Goal: Information Seeking & Learning: Compare options

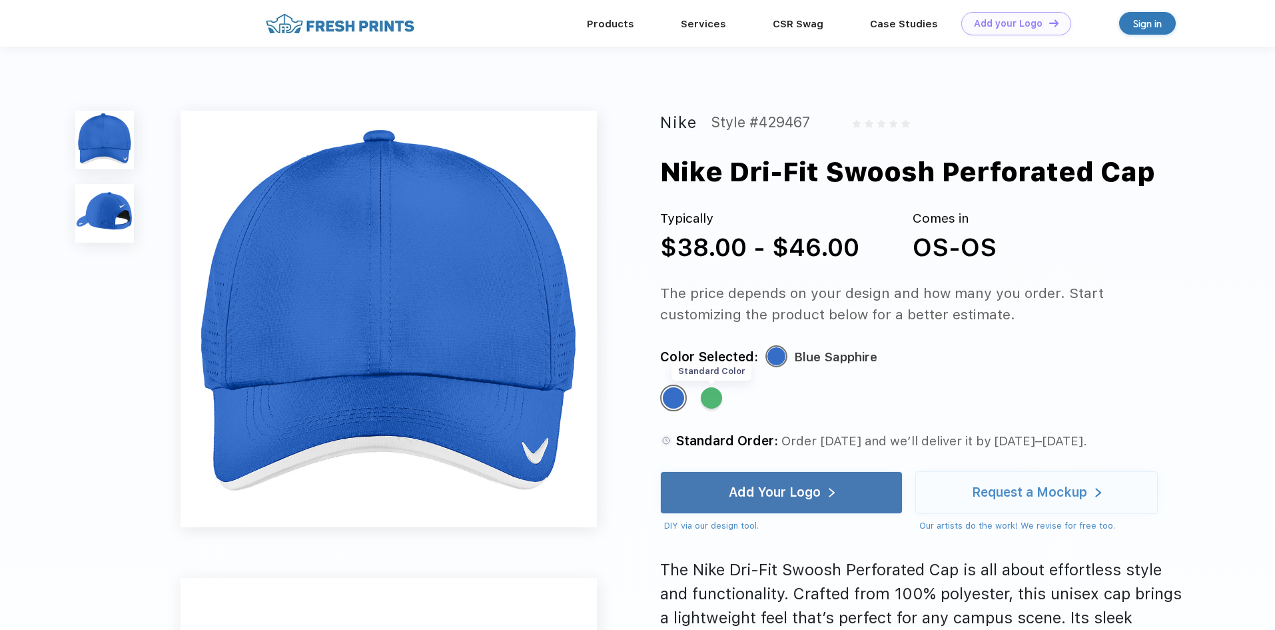
click at [707, 394] on div "Standard Color" at bounding box center [711, 397] width 21 height 21
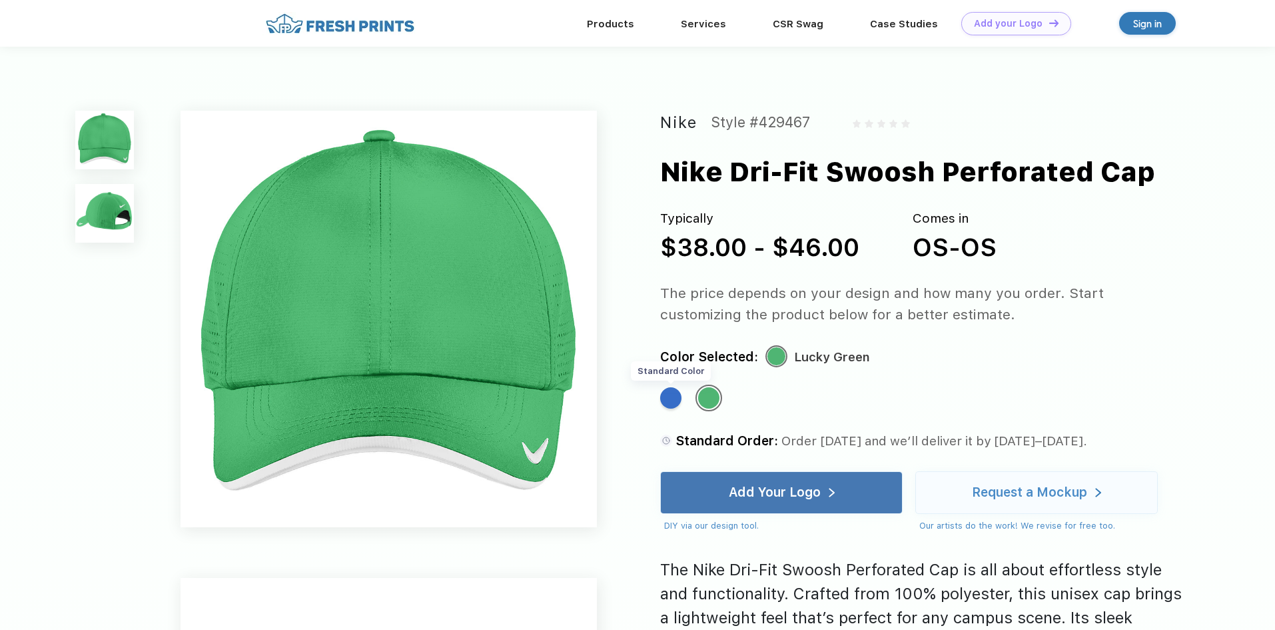
click at [670, 396] on div "Standard Color" at bounding box center [670, 397] width 21 height 21
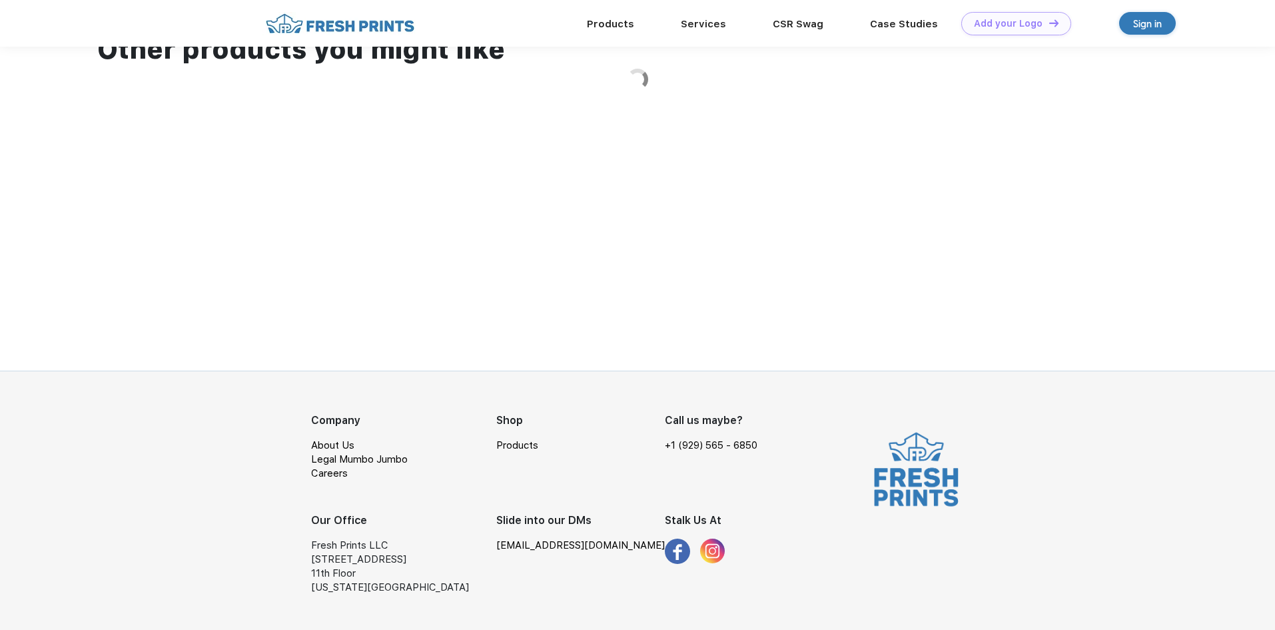
scroll to position [1352, 0]
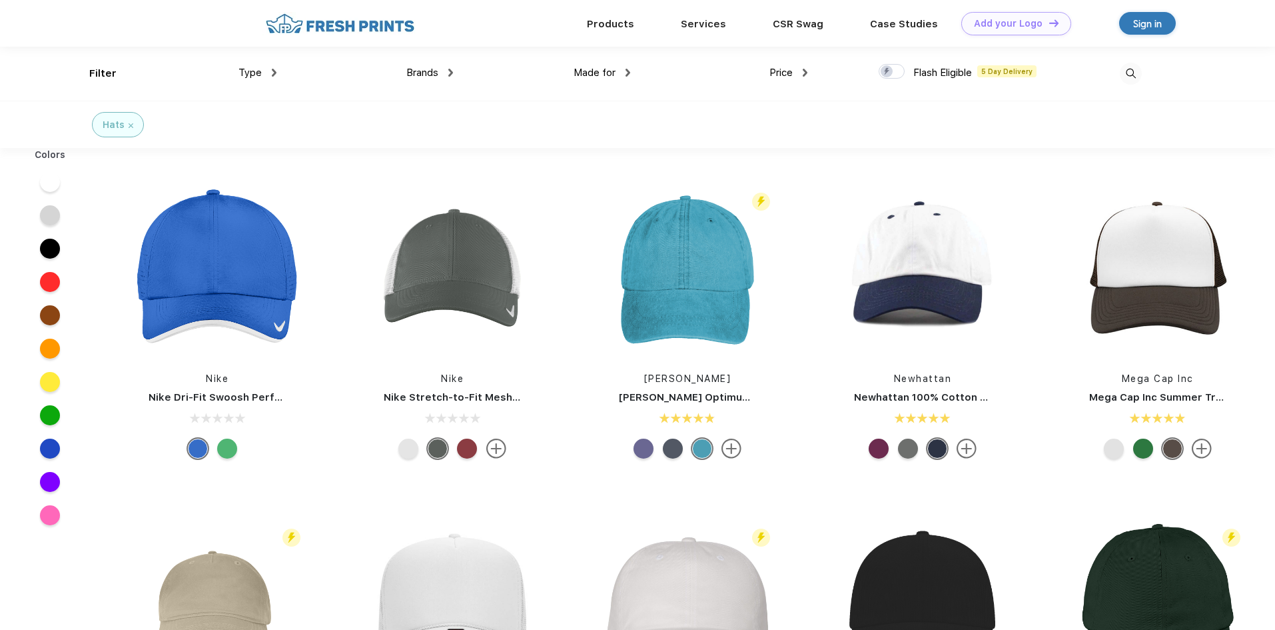
scroll to position [1, 0]
click at [496, 448] on img at bounding box center [496, 448] width 20 height 20
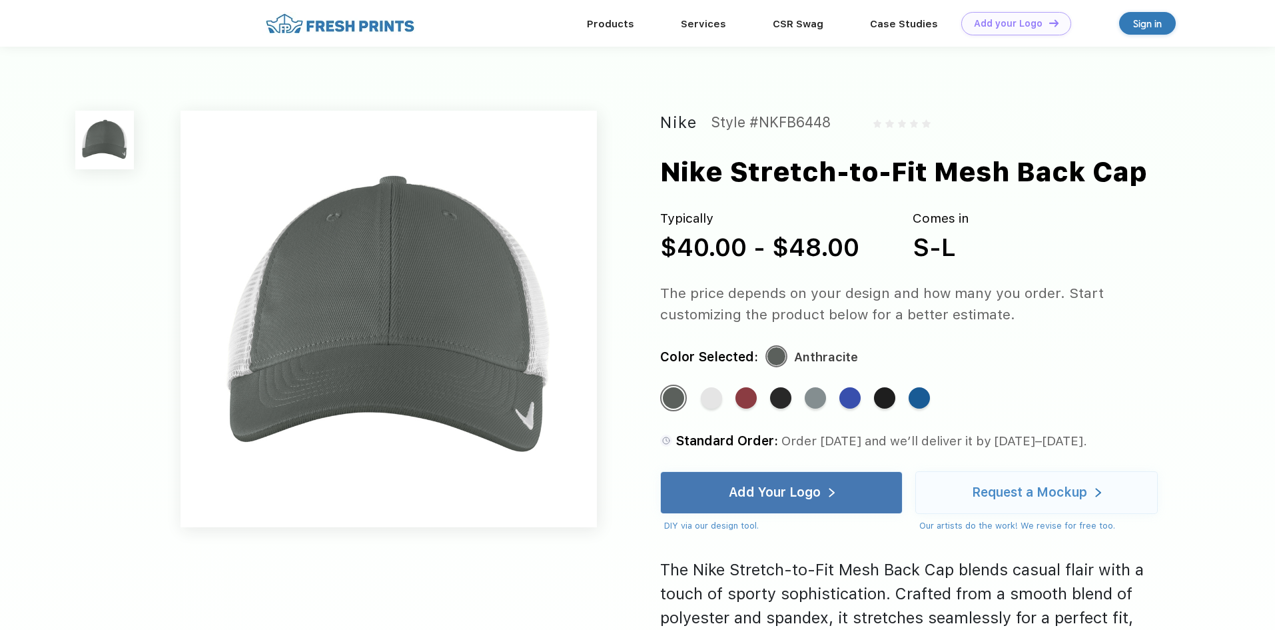
drag, startPoint x: 762, startPoint y: 393, endPoint x: 791, endPoint y: 391, distance: 29.4
click at [763, 393] on div "Standard Color Standard Color Standard Color Standard Color Standard Color Stan…" at bounding box center [907, 404] width 494 height 40
click at [791, 390] on div "Standard Color" at bounding box center [780, 397] width 21 height 21
click at [785, 394] on div "Standard Color" at bounding box center [780, 397] width 21 height 21
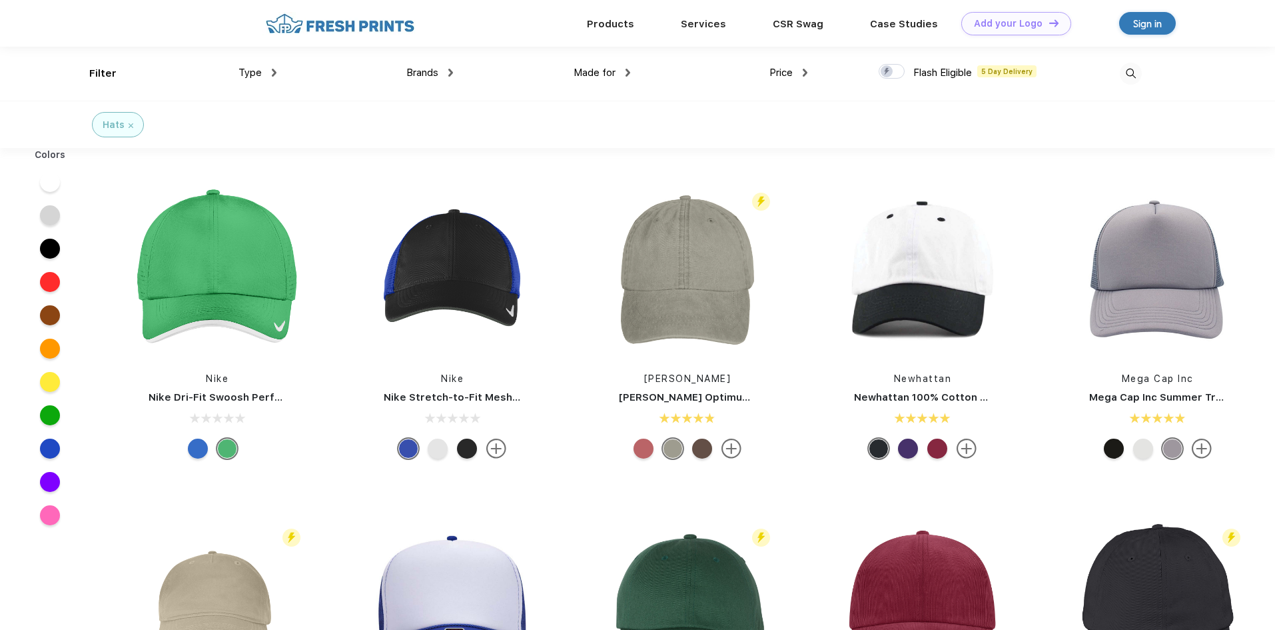
click at [464, 72] on div "Made for Unisex Women Men Youth" at bounding box center [541, 74] width 177 height 54
click at [437, 75] on span "Brands" at bounding box center [422, 73] width 32 height 12
click at [444, 70] on div "Brands" at bounding box center [429, 72] width 47 height 15
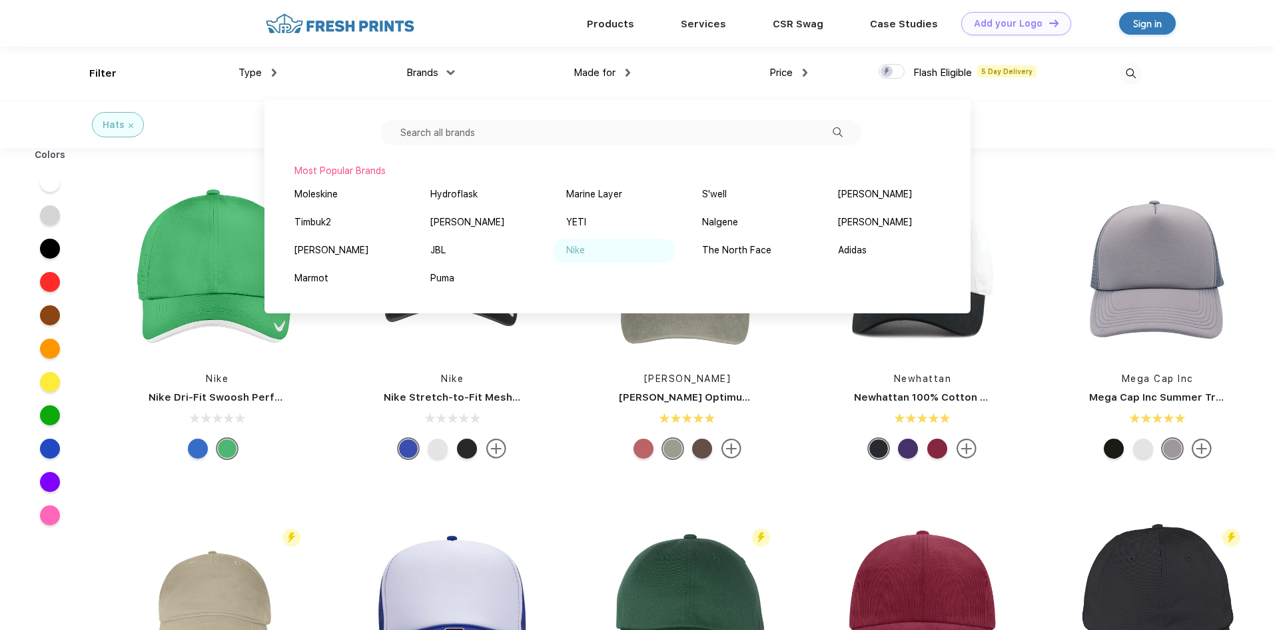
click at [566, 252] on div "Nike" at bounding box center [575, 250] width 19 height 14
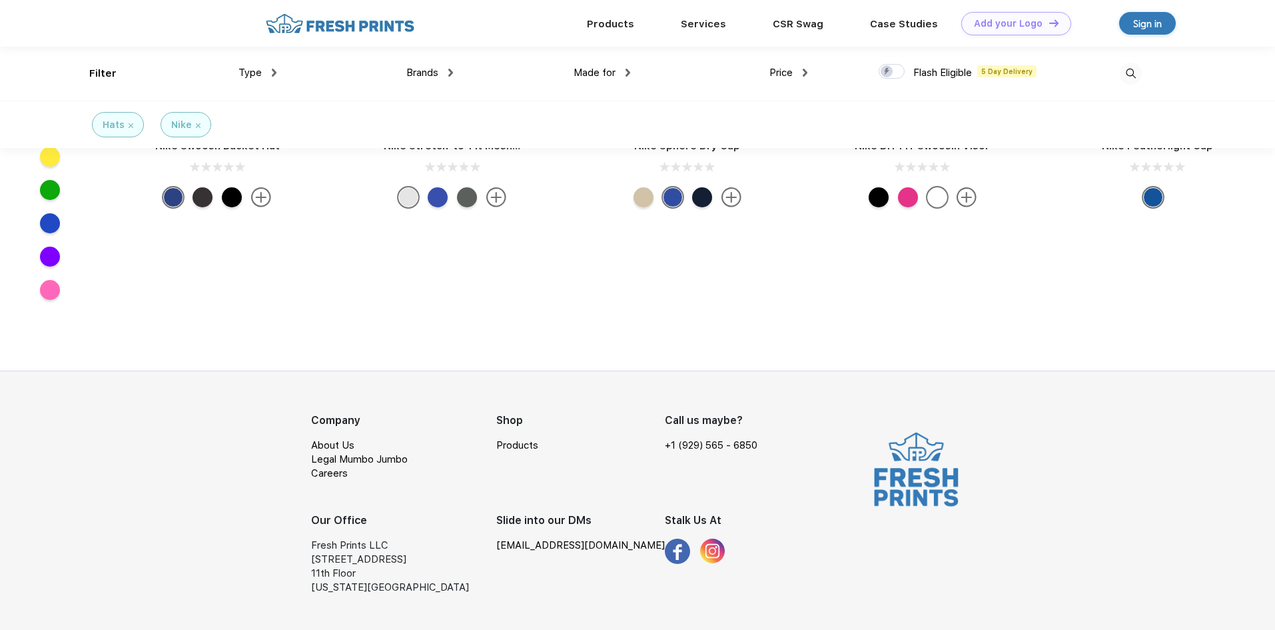
scroll to position [239, 0]
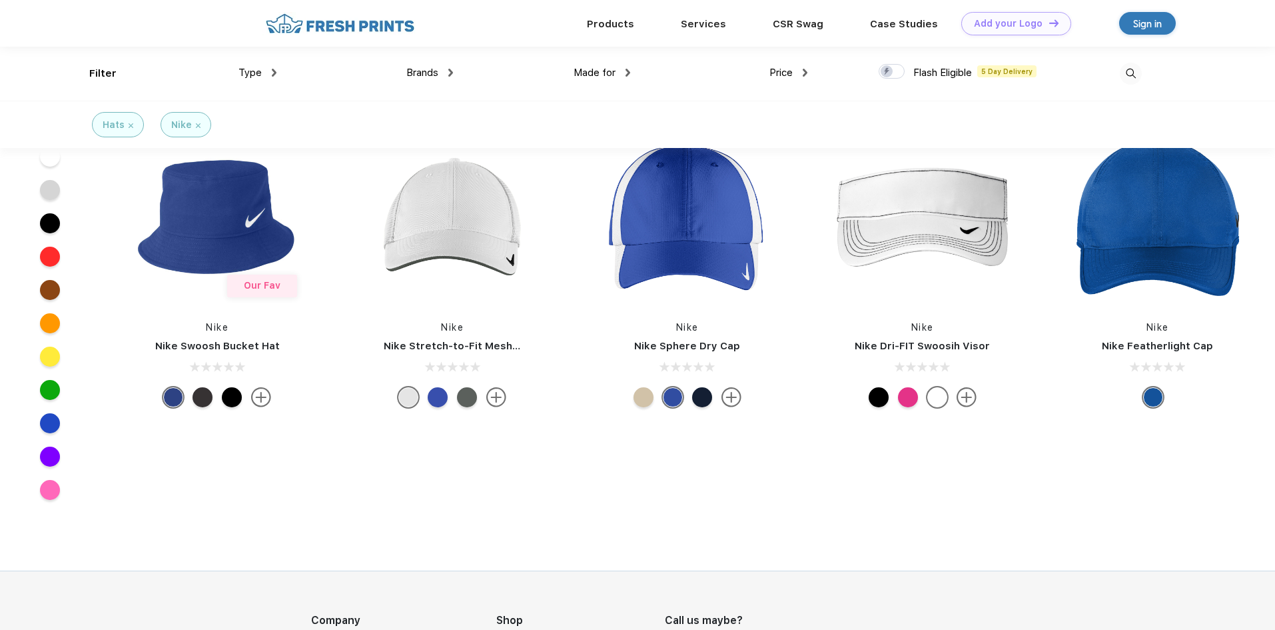
click at [711, 394] on div at bounding box center [702, 397] width 20 height 20
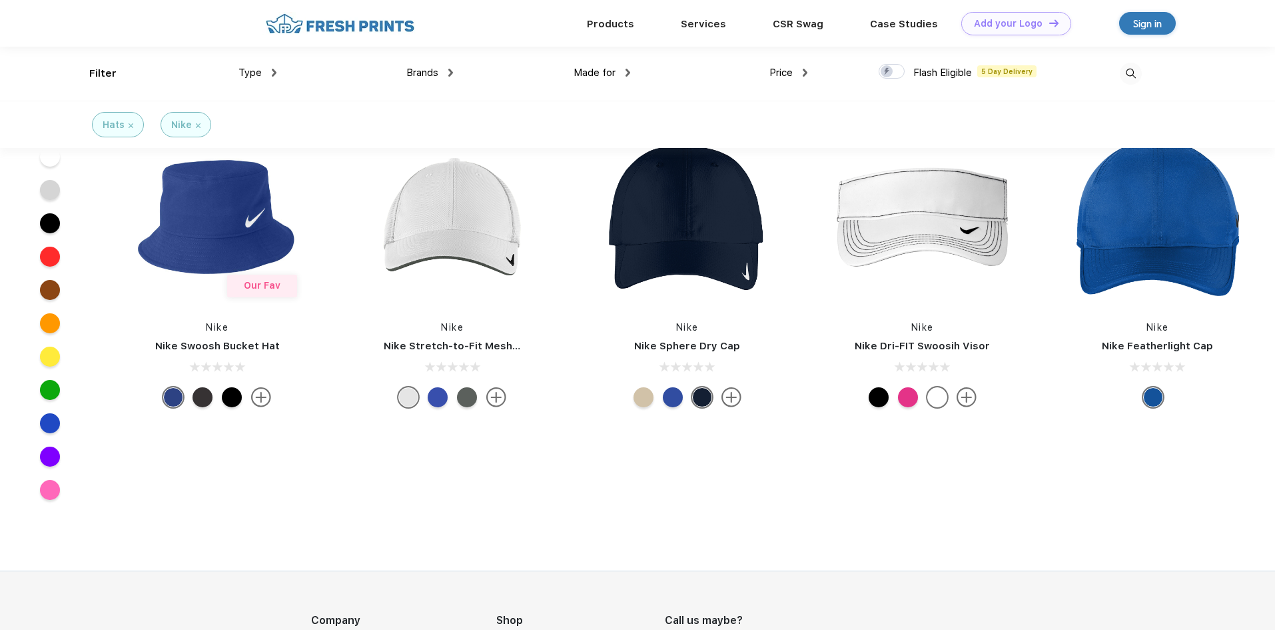
click at [709, 395] on div at bounding box center [702, 397] width 20 height 20
click at [730, 396] on img at bounding box center [731, 397] width 20 height 20
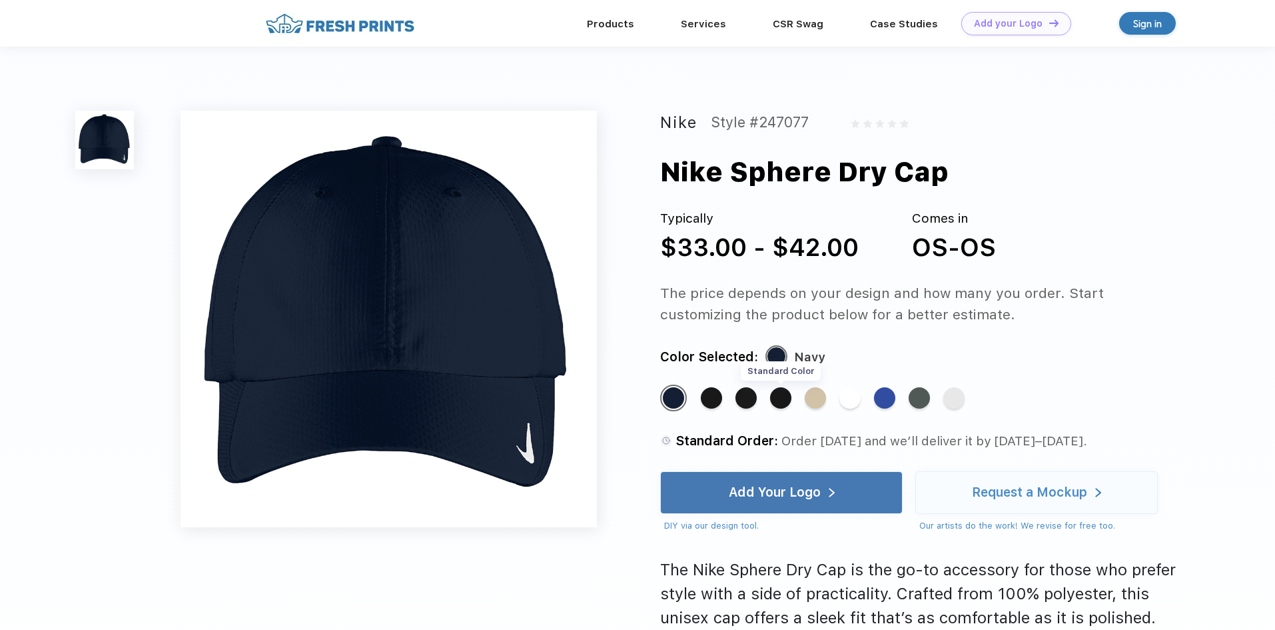
click at [790, 396] on div "Standard Color" at bounding box center [780, 397] width 21 height 21
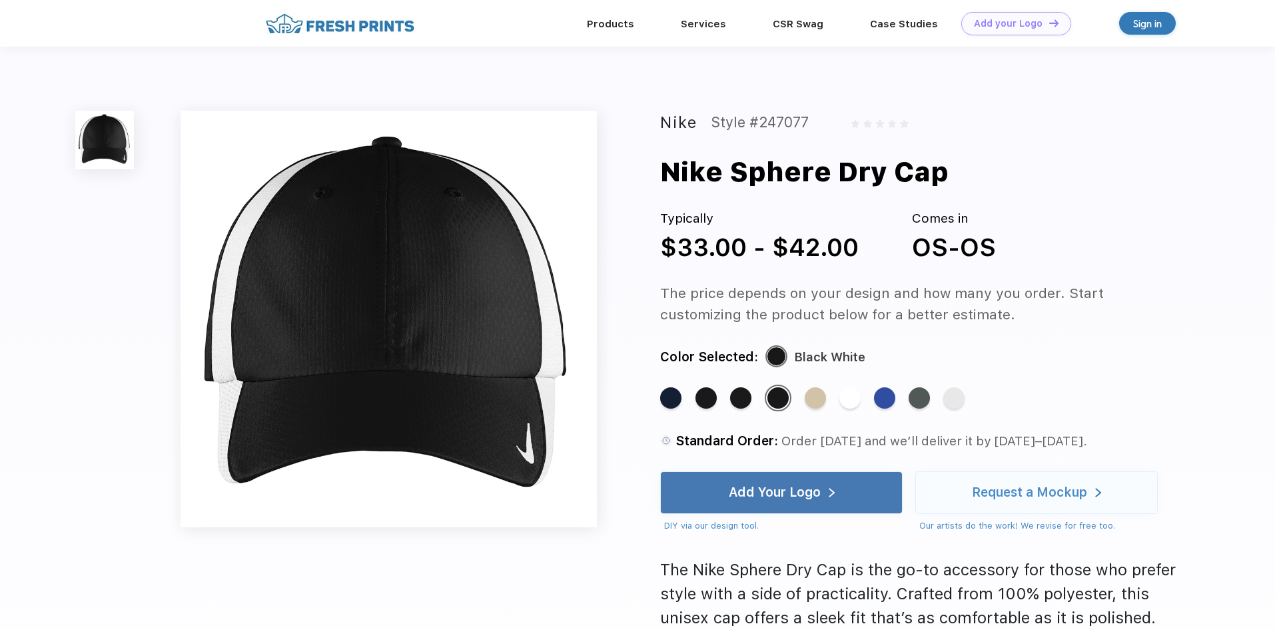
click at [729, 403] on div "Standard Color Standard Color Standard Color Standard Color Standard Color Stan…" at bounding box center [907, 404] width 494 height 40
click at [737, 398] on div "Standard Color" at bounding box center [740, 397] width 21 height 21
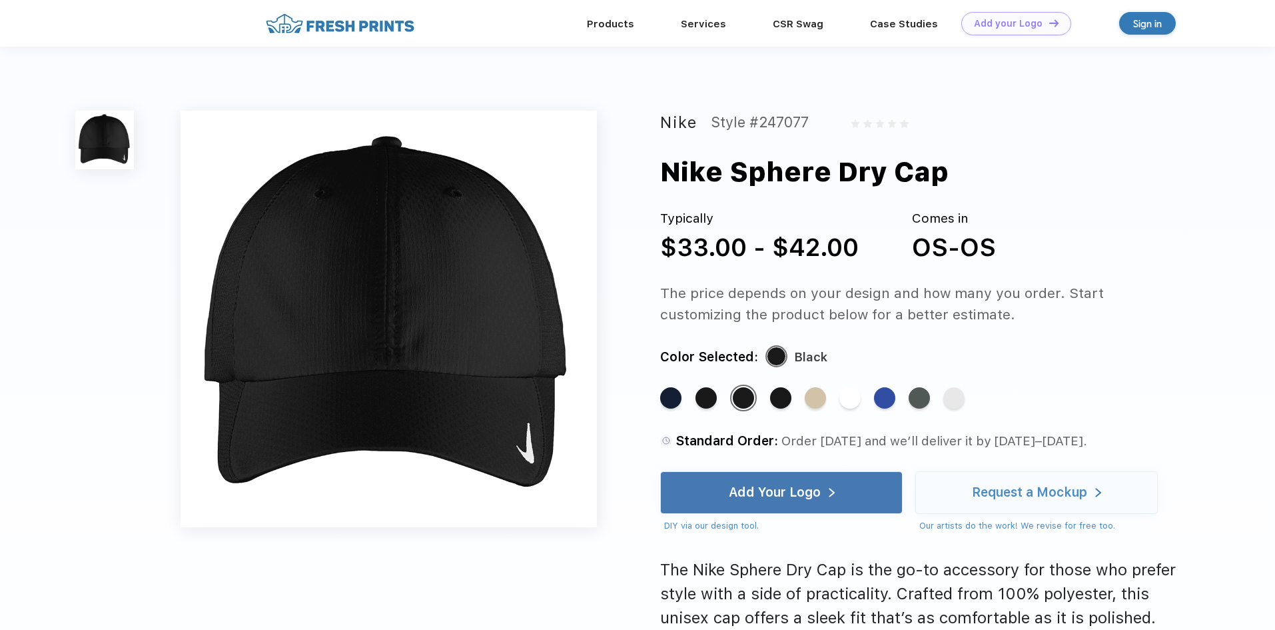
click at [696, 402] on div "Standard Color" at bounding box center [705, 397] width 21 height 21
click at [703, 398] on div "Standard Color" at bounding box center [705, 397] width 21 height 21
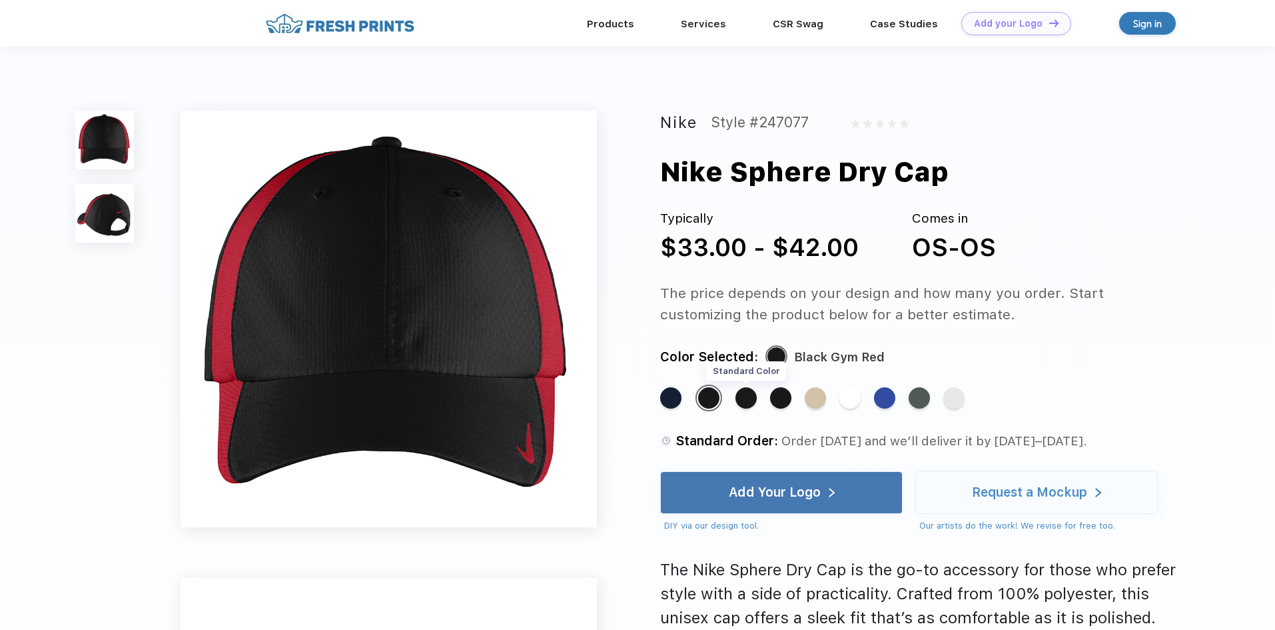
click at [755, 397] on div "Standard Color" at bounding box center [745, 397] width 21 height 21
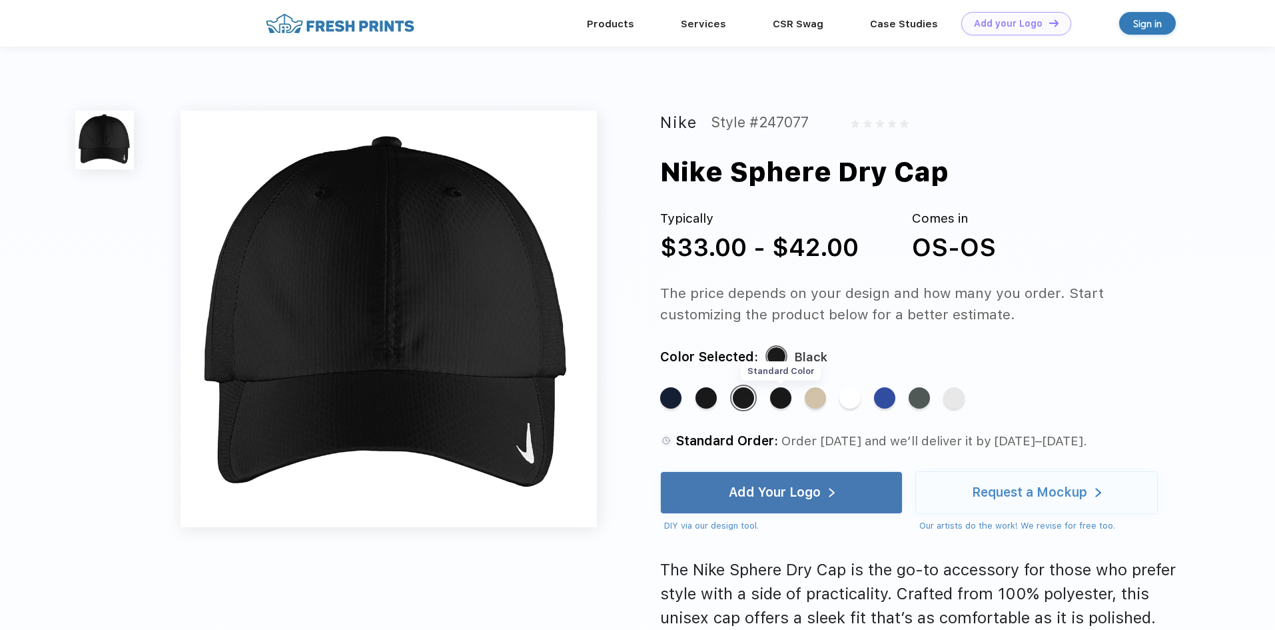
click at [778, 392] on div "Standard Color" at bounding box center [780, 397] width 21 height 21
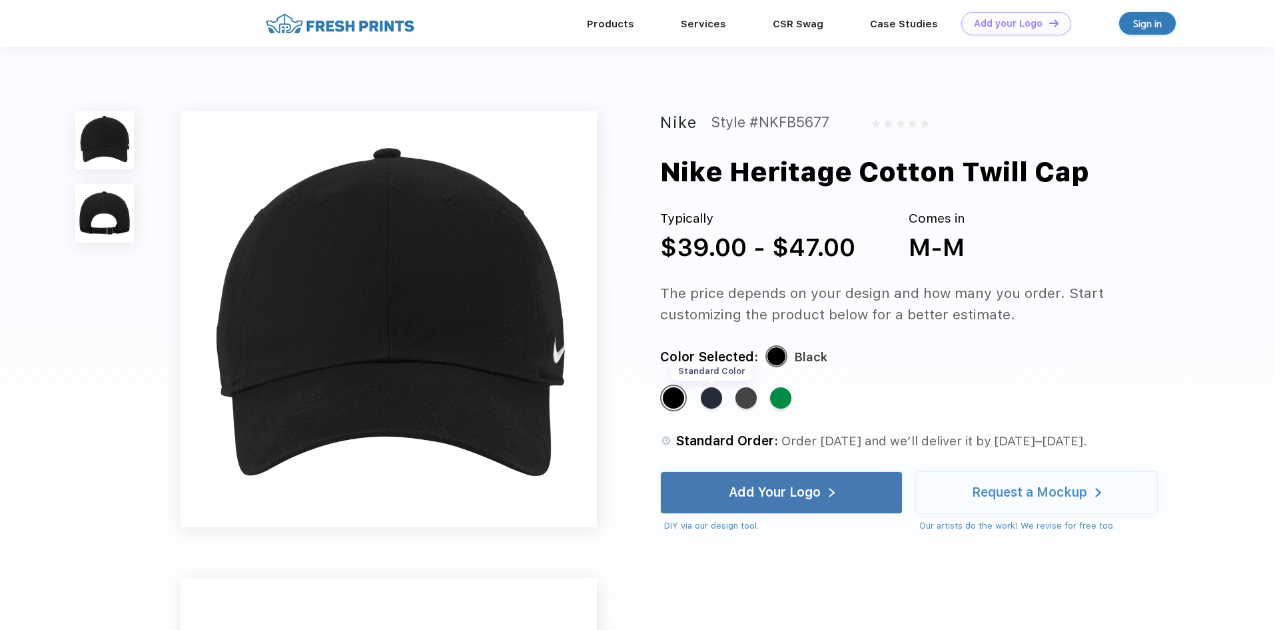
click at [714, 400] on div "Standard Color" at bounding box center [711, 397] width 21 height 21
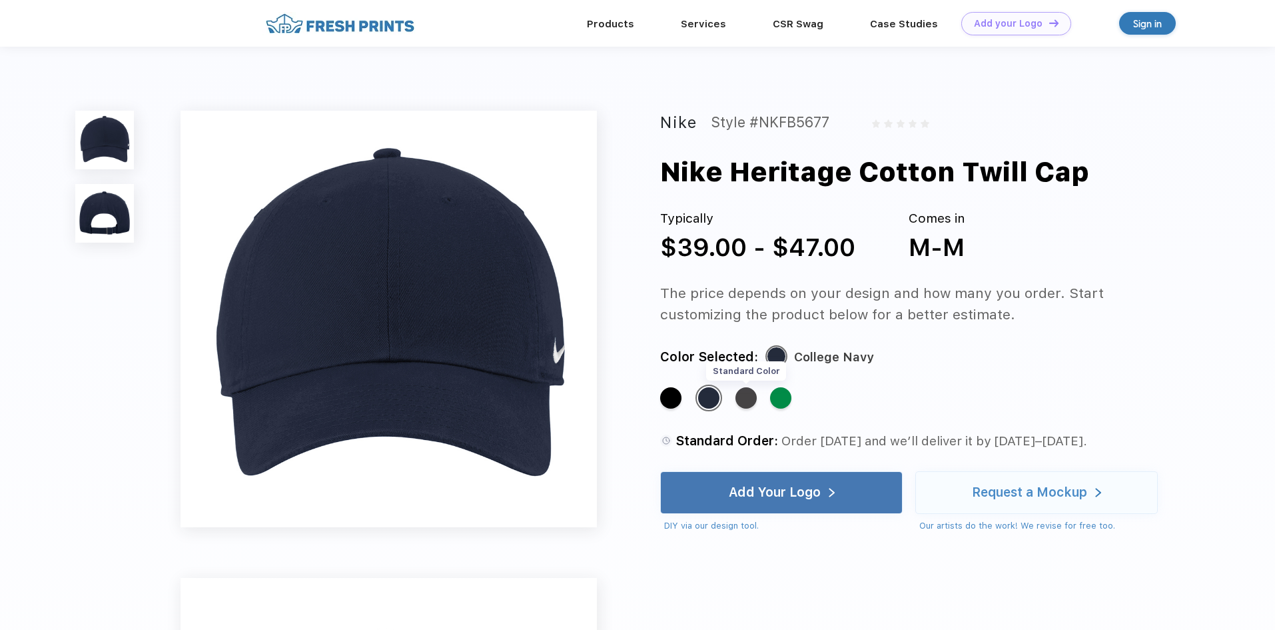
click at [744, 394] on div "Standard Color" at bounding box center [745, 397] width 21 height 21
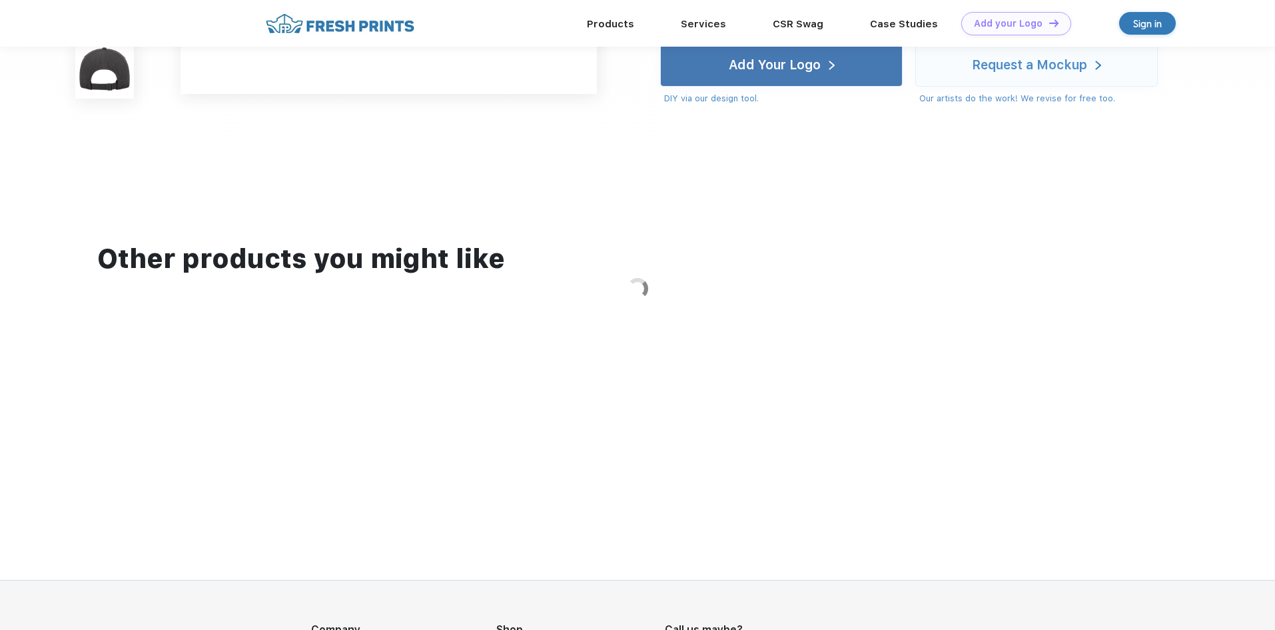
scroll to position [863, 0]
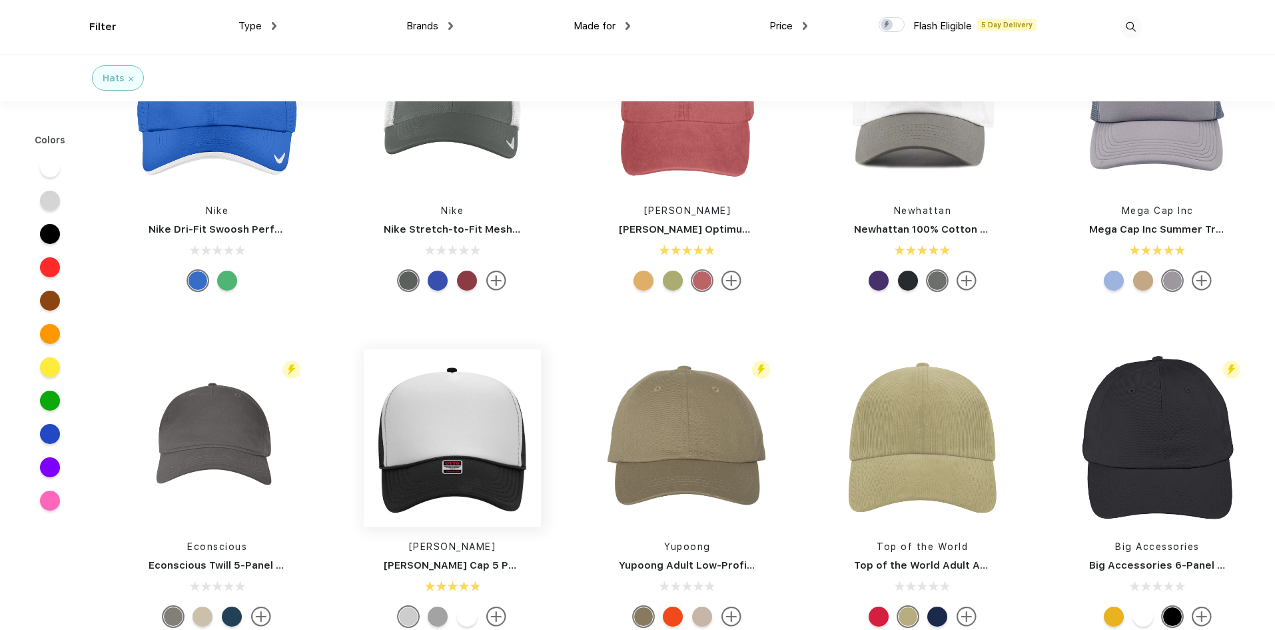
scroll to position [67, 0]
click at [446, 139] on img at bounding box center [452, 101] width 177 height 177
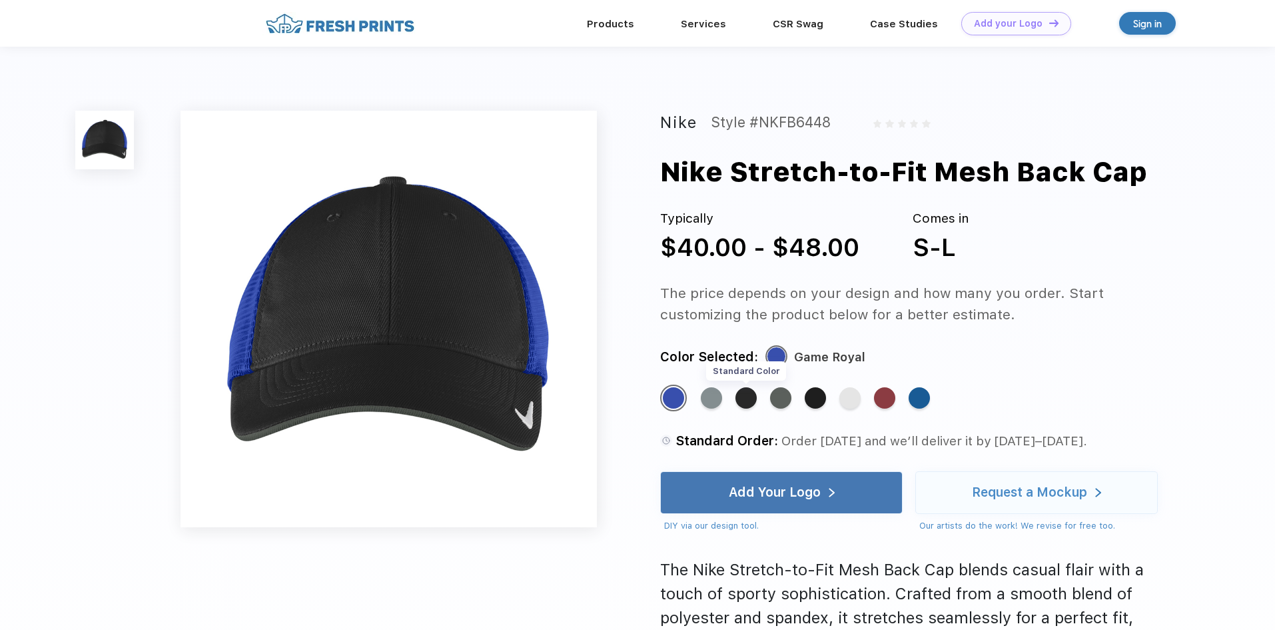
click at [746, 400] on div "Standard Color" at bounding box center [745, 397] width 21 height 21
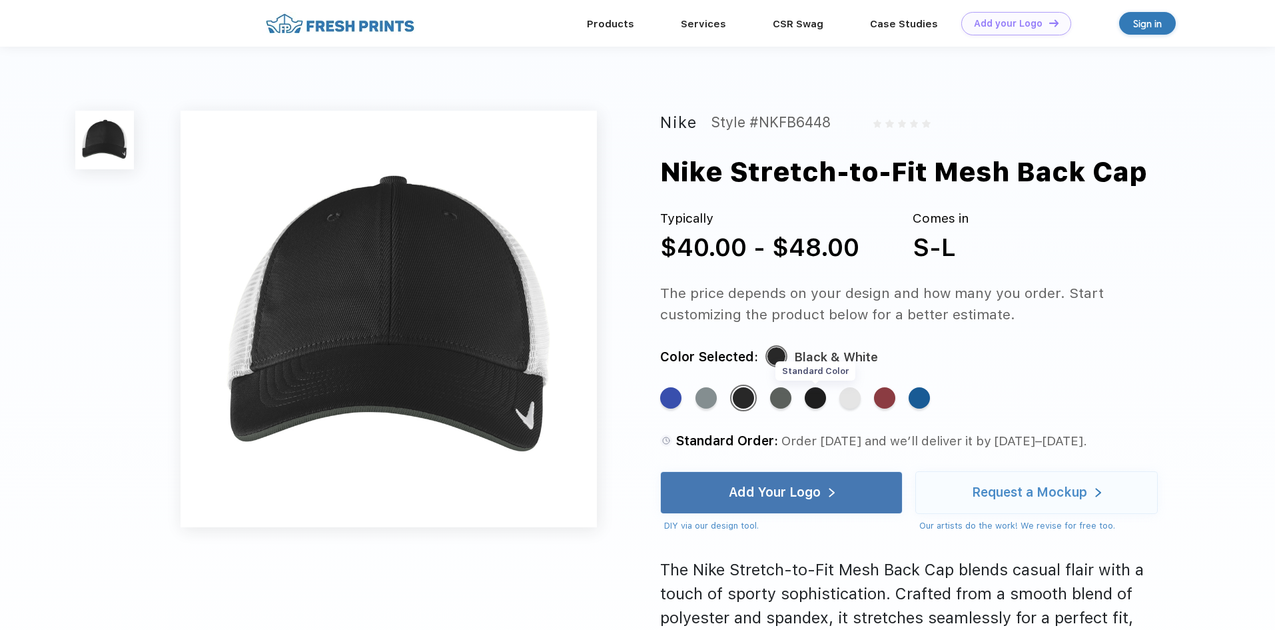
click at [815, 393] on div "Standard Color" at bounding box center [815, 397] width 21 height 21
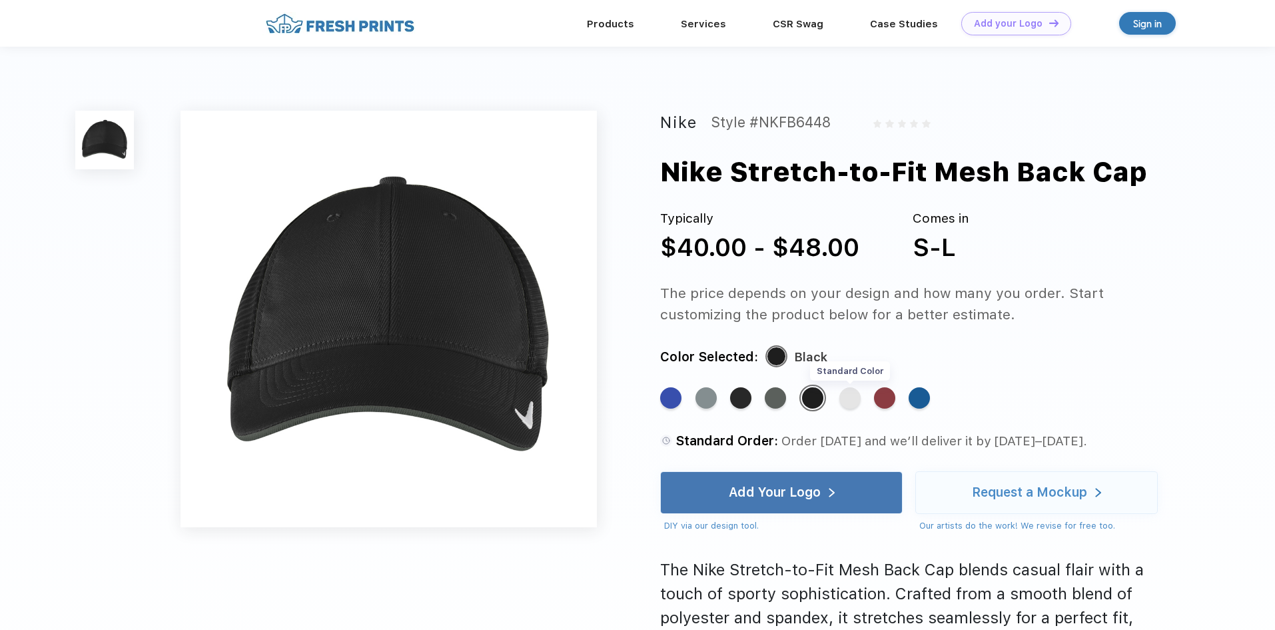
click at [859, 404] on div "Standard Color" at bounding box center [849, 397] width 21 height 21
click at [856, 401] on div "Standard Color" at bounding box center [849, 397] width 21 height 21
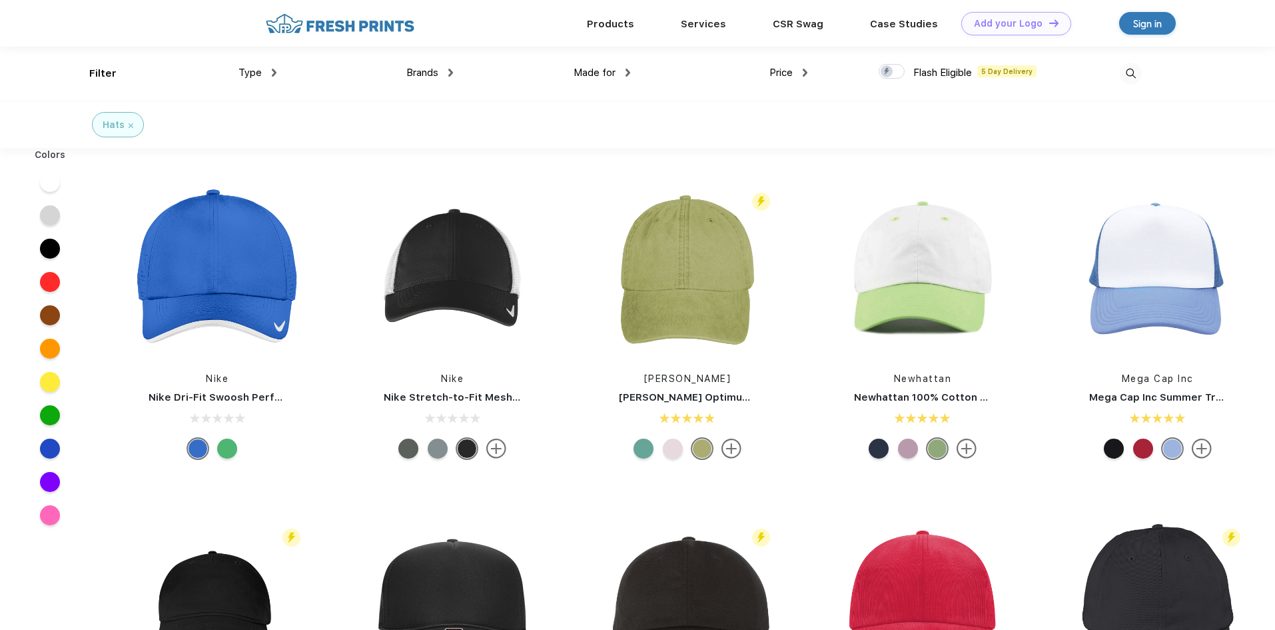
click at [1138, 71] on img at bounding box center [1131, 74] width 22 height 22
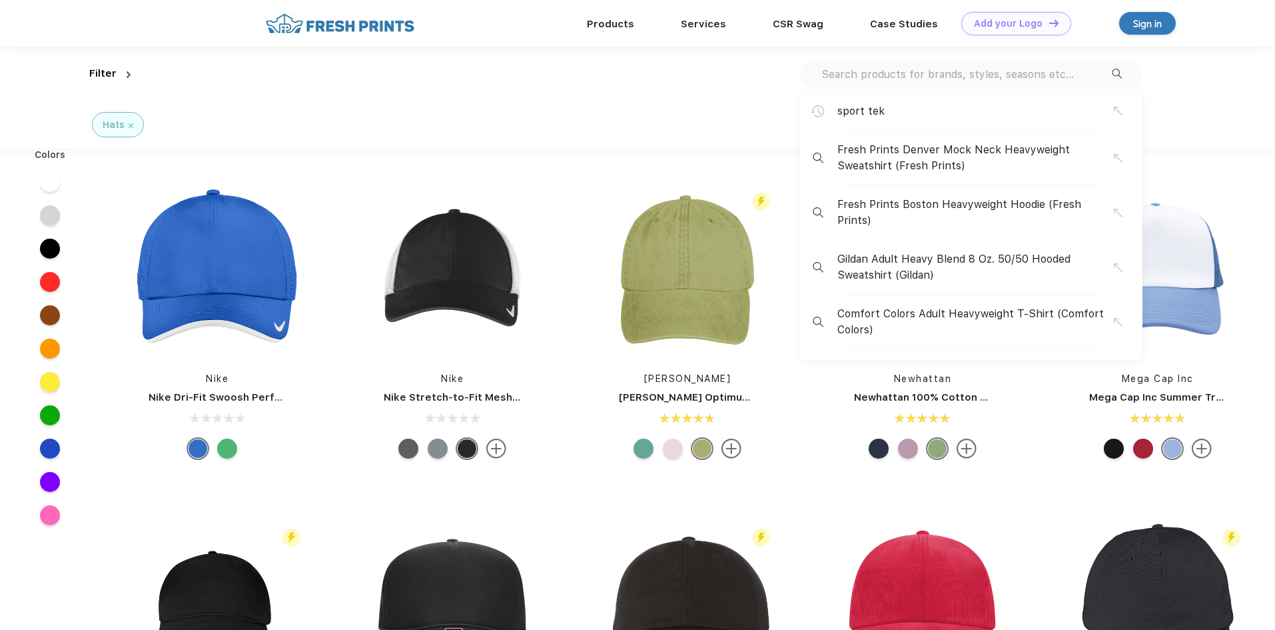
click at [996, 65] on div "sport tek Fresh Prints Denver Mock Neck Heavyweight Sweatshirt (Fresh Prints) F…" at bounding box center [971, 73] width 342 height 29
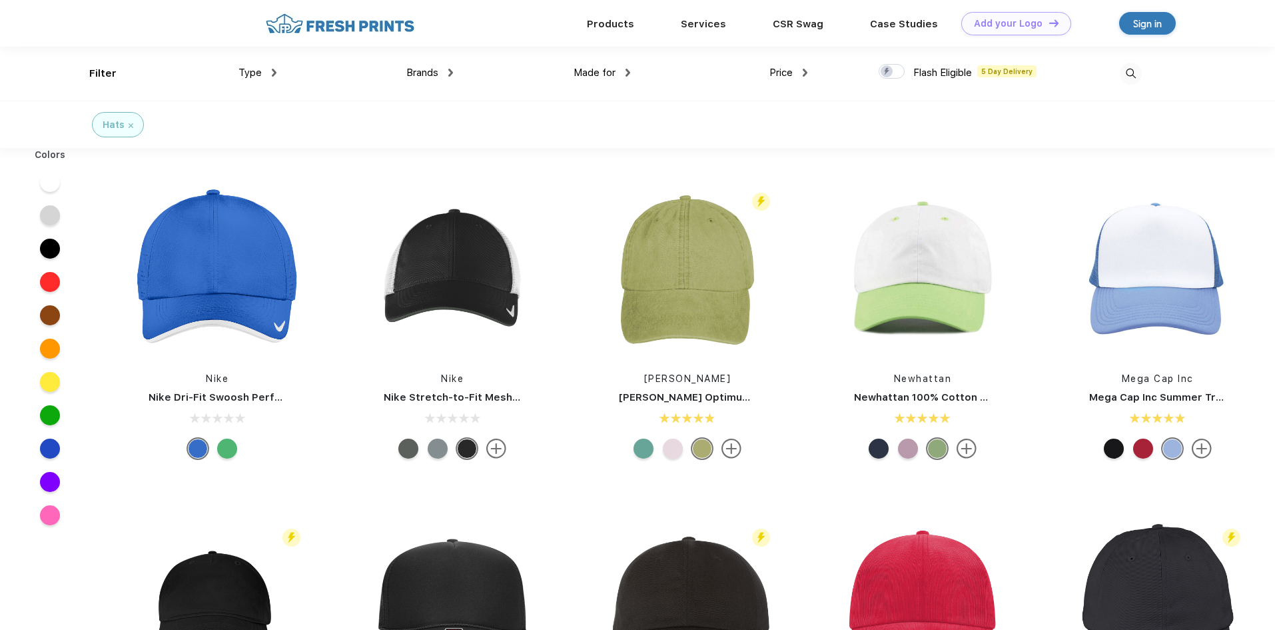
click at [1141, 75] on img at bounding box center [1131, 74] width 22 height 22
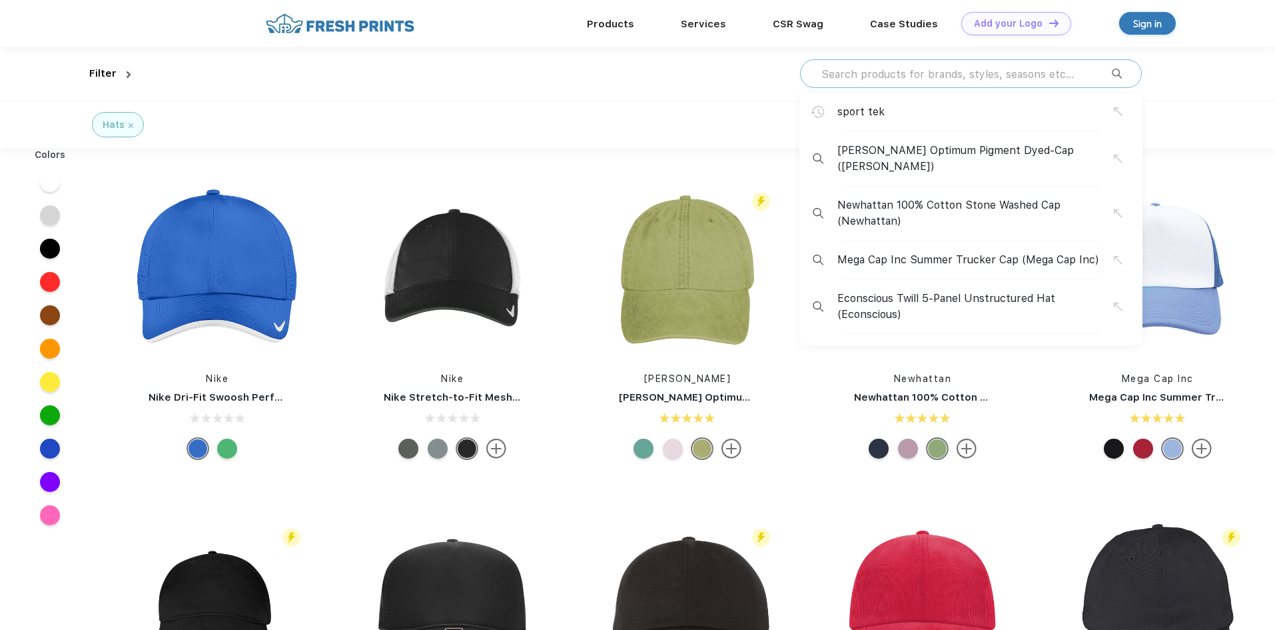
click at [1020, 73] on input "text" at bounding box center [966, 74] width 292 height 15
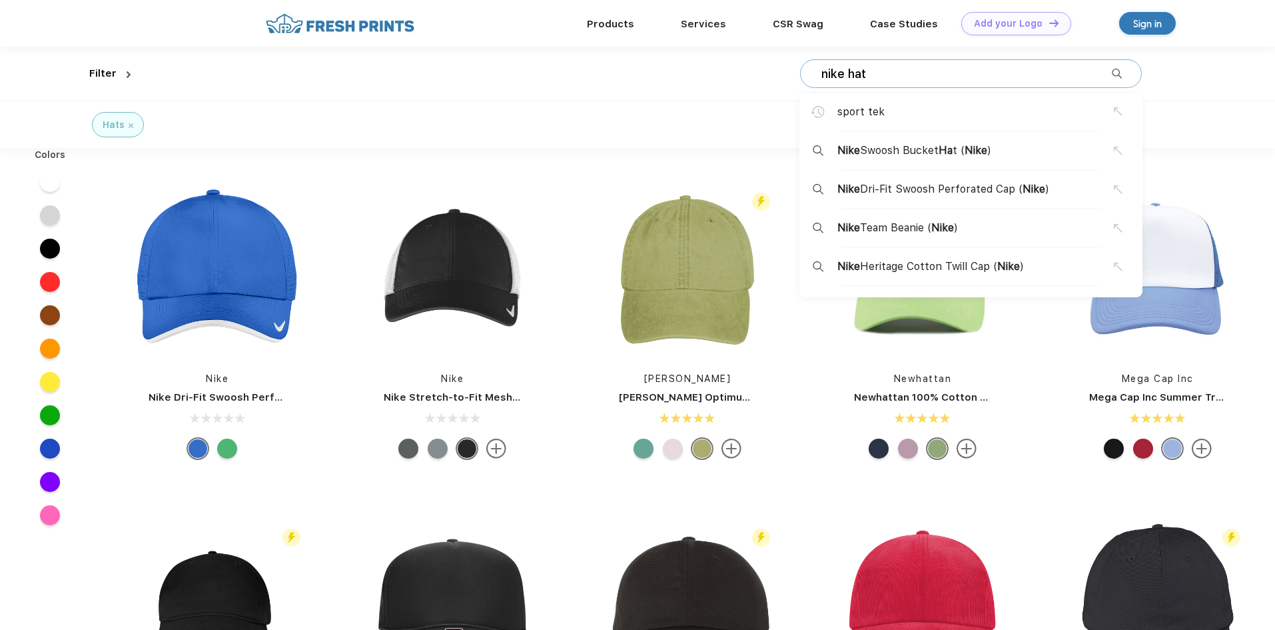
type input "nike hat"
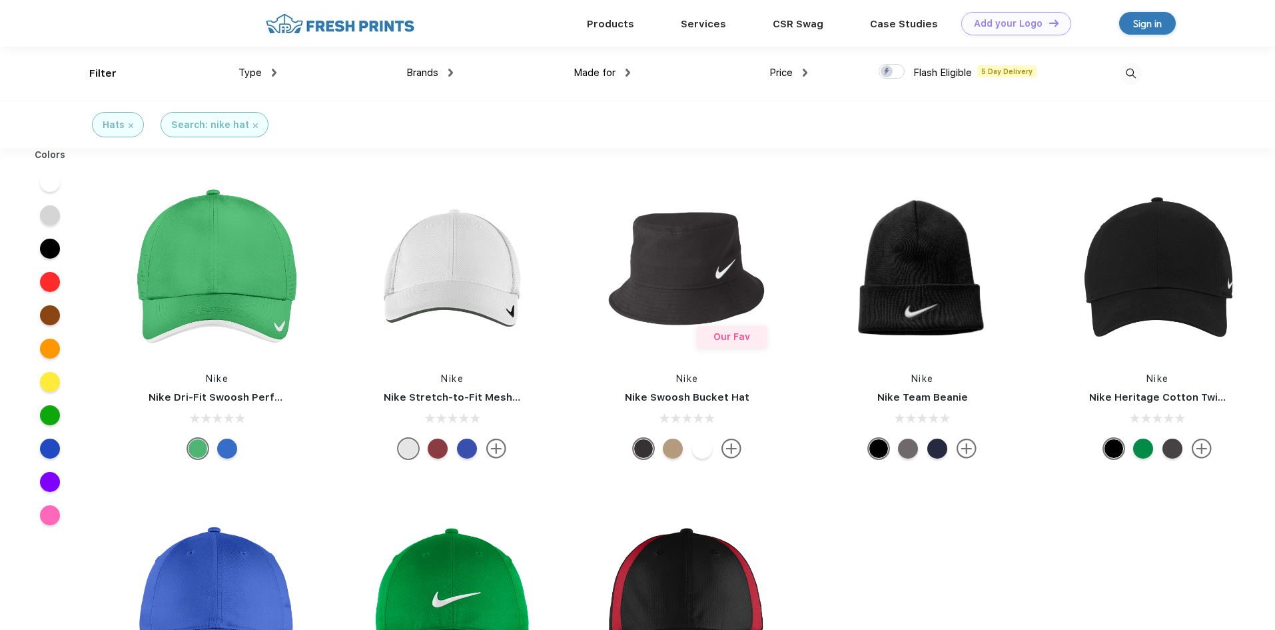
drag, startPoint x: 475, startPoint y: 264, endPoint x: 335, endPoint y: 466, distance: 245.6
click at [335, 466] on div "Nike Nike Dri-Fit Swoosh Perforated Cap Nike Nike Stretch-to-Fit Mesh Back Cap …" at bounding box center [687, 491] width 1175 height 672
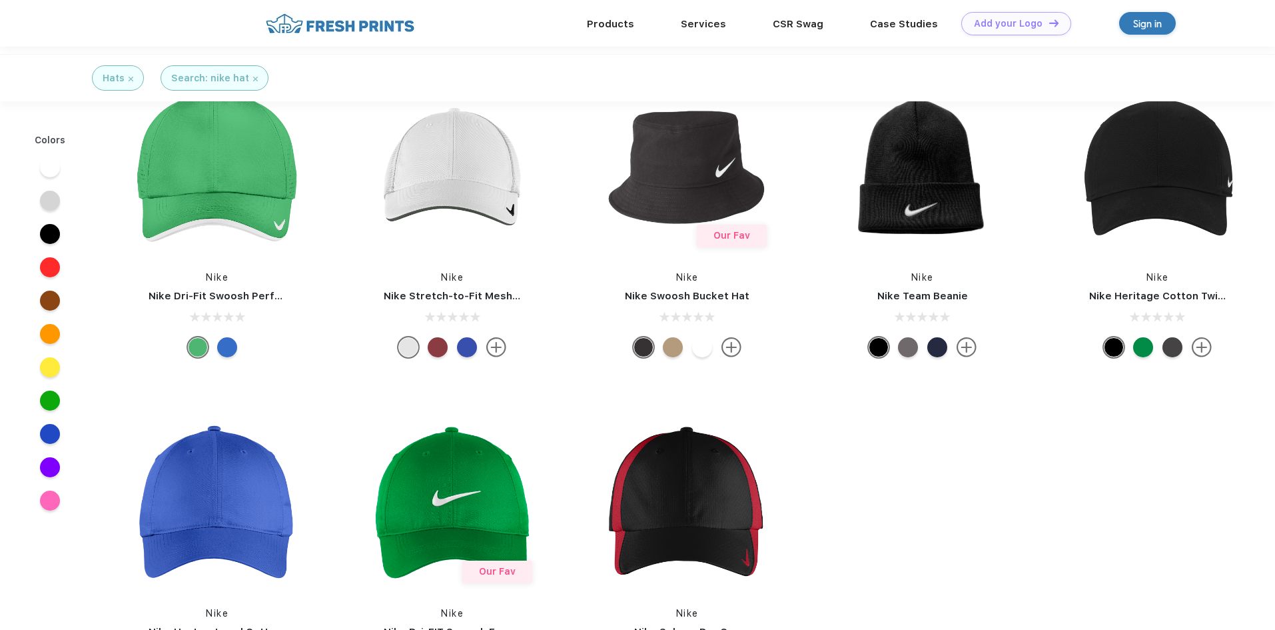
scroll to position [200, 0]
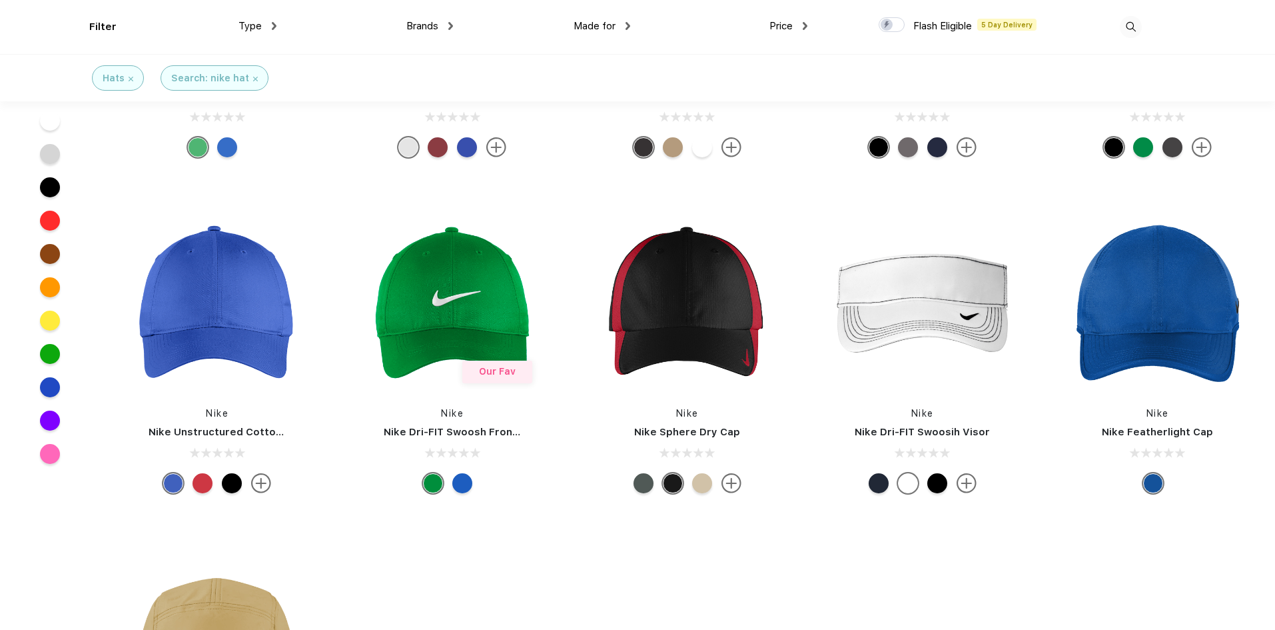
click at [241, 478] on div at bounding box center [236, 483] width 29 height 20
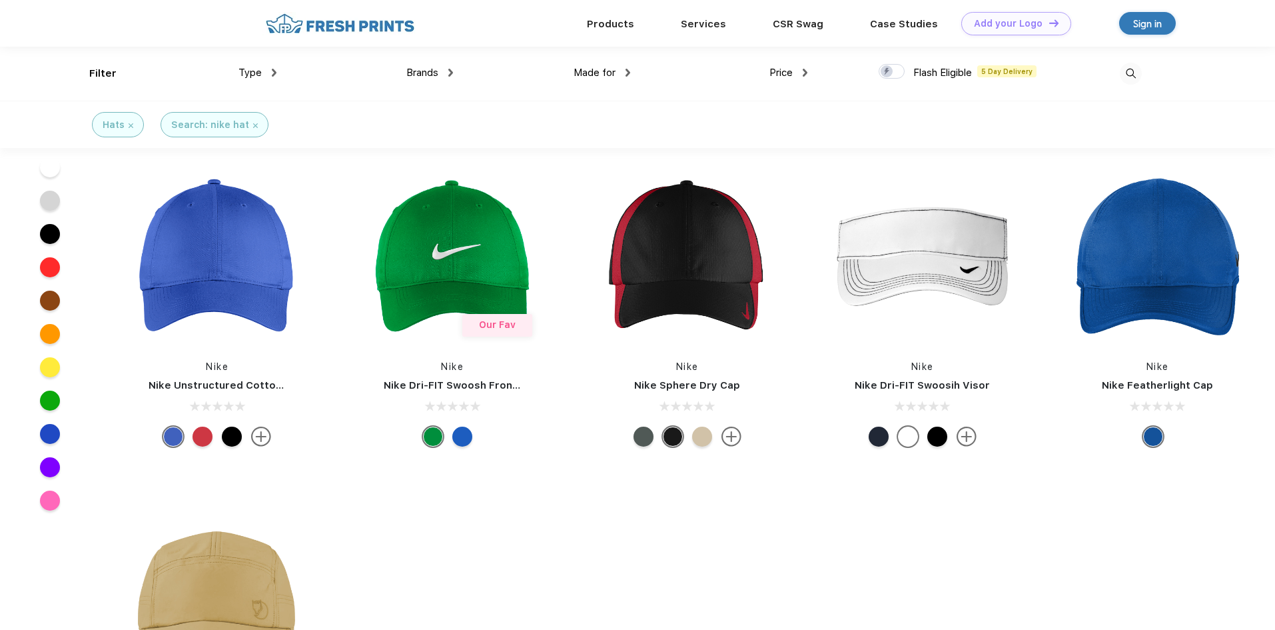
click at [732, 436] on img at bounding box center [731, 436] width 20 height 20
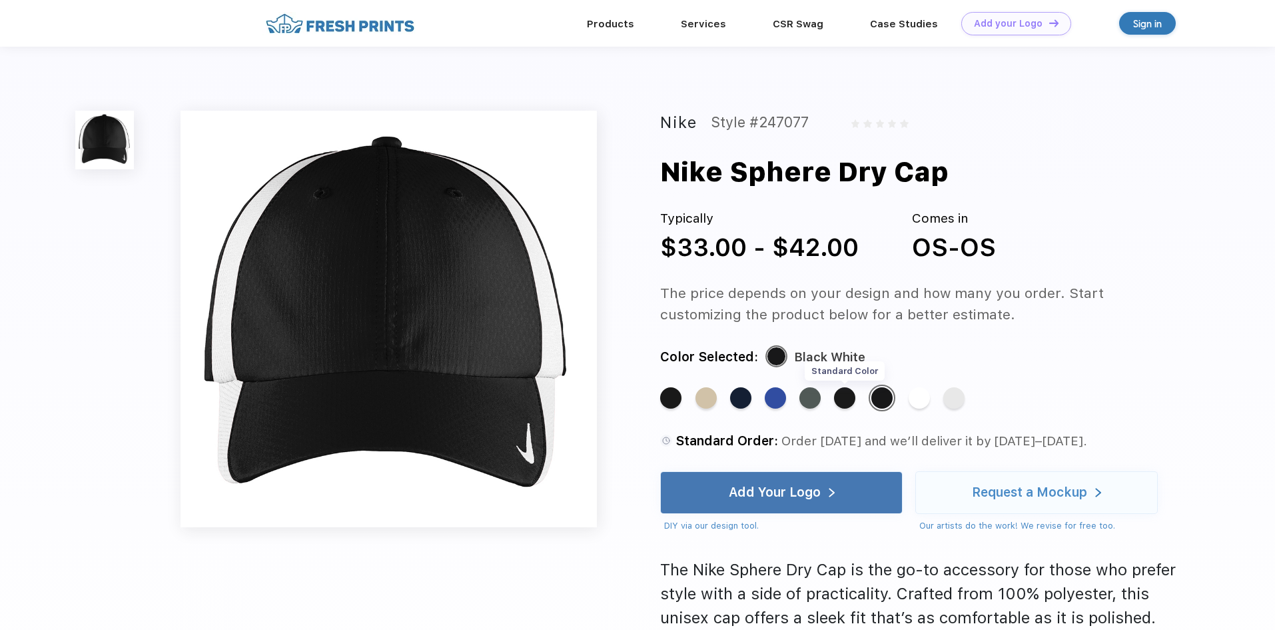
click at [836, 398] on div "Standard Color" at bounding box center [844, 397] width 21 height 21
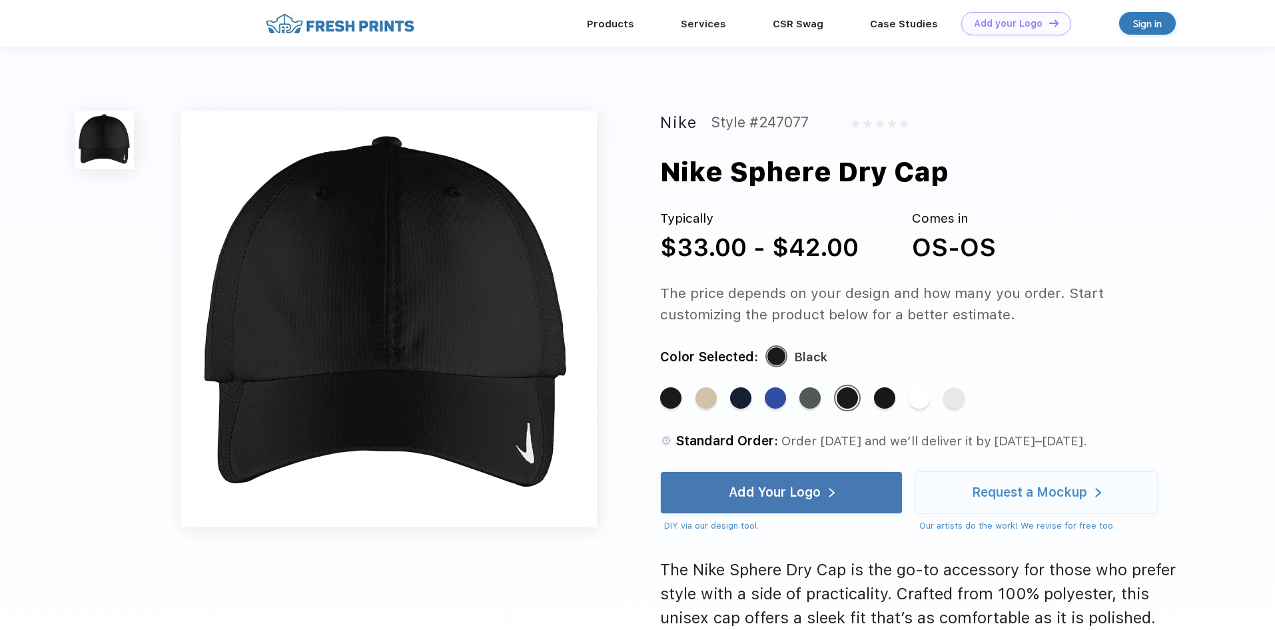
click at [95, 169] on img at bounding box center [104, 140] width 59 height 59
